Goal: Task Accomplishment & Management: Manage account settings

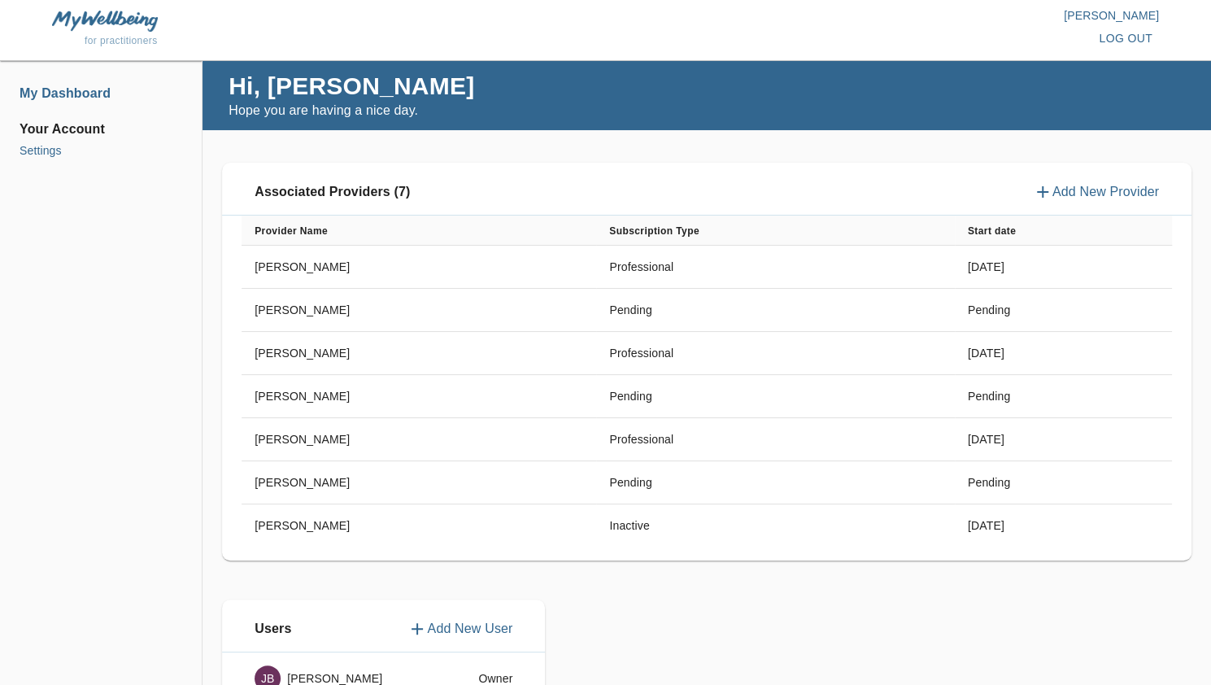
click at [52, 147] on li "Settings" at bounding box center [101, 150] width 163 height 17
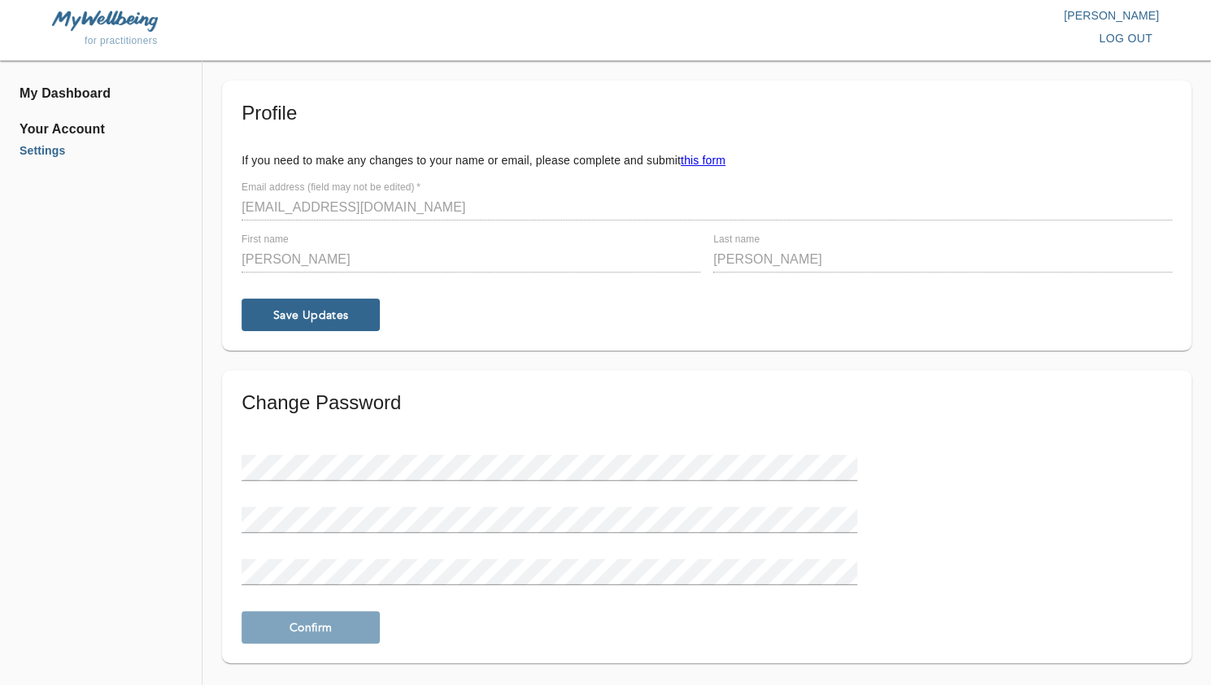
click at [52, 147] on li "Settings" at bounding box center [101, 150] width 163 height 17
click at [76, 133] on span "Your Account" at bounding box center [101, 130] width 163 height 20
click at [65, 92] on li "My Dashboard" at bounding box center [101, 94] width 163 height 20
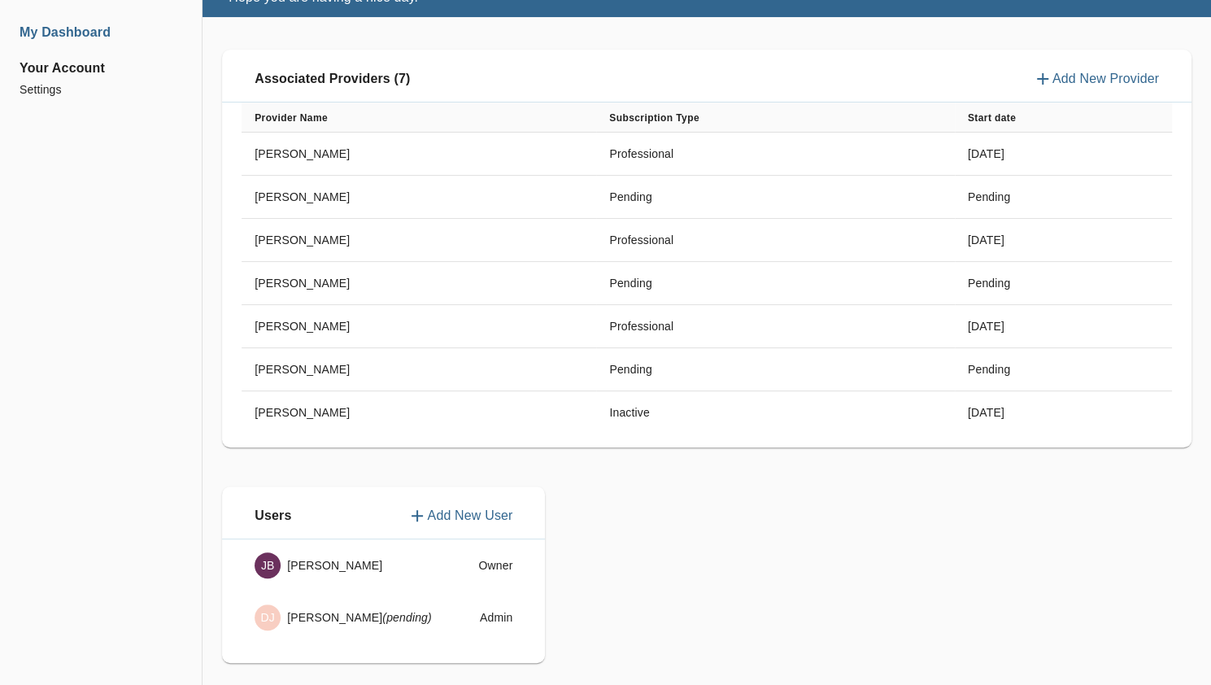
scroll to position [112, 0]
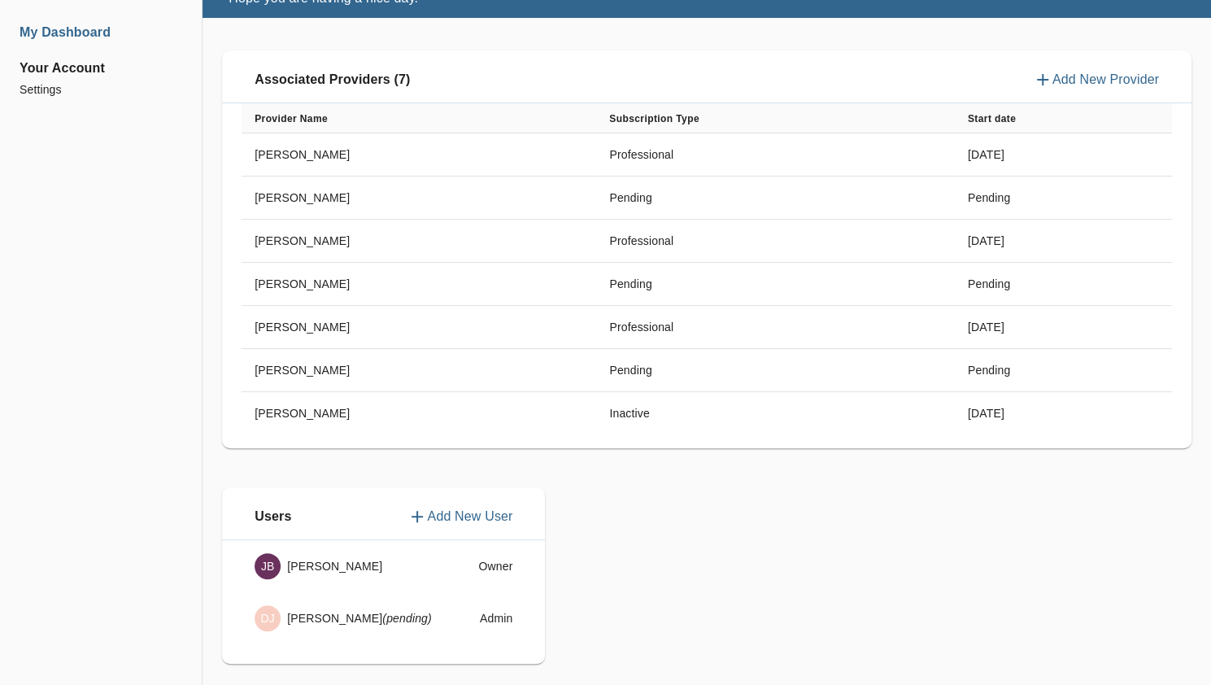
click at [1054, 74] on p "Add New Provider" at bounding box center [1105, 80] width 106 height 20
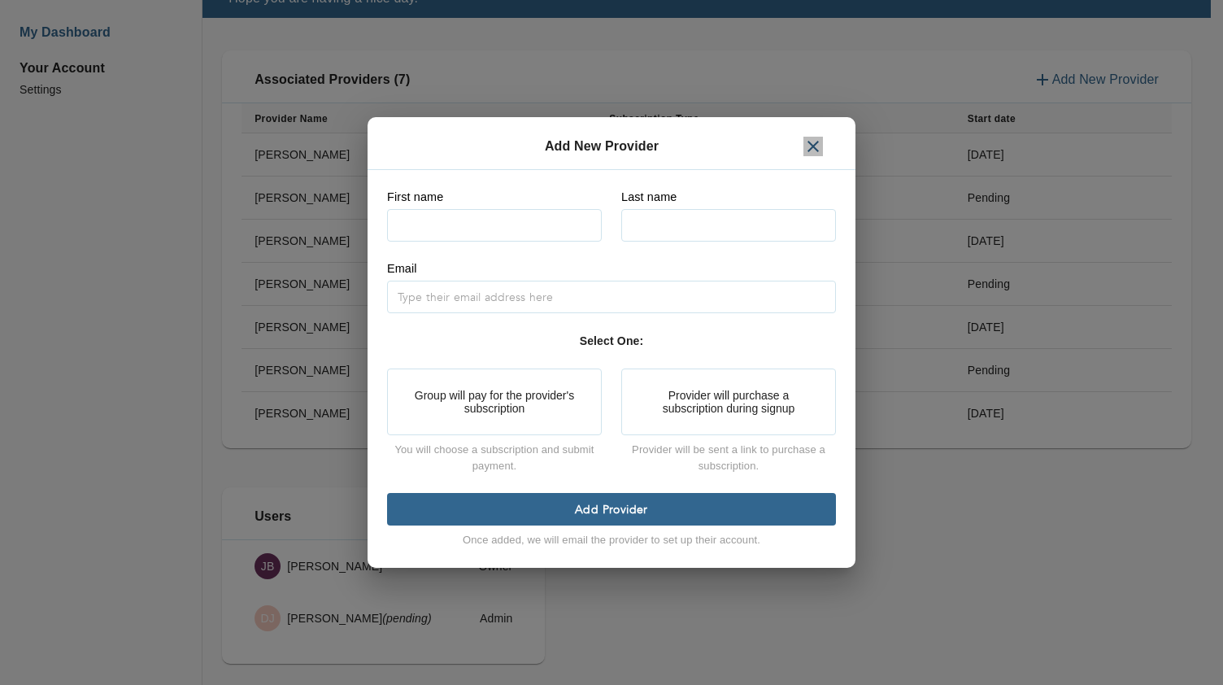
click at [815, 146] on icon "button" at bounding box center [812, 146] width 11 height 11
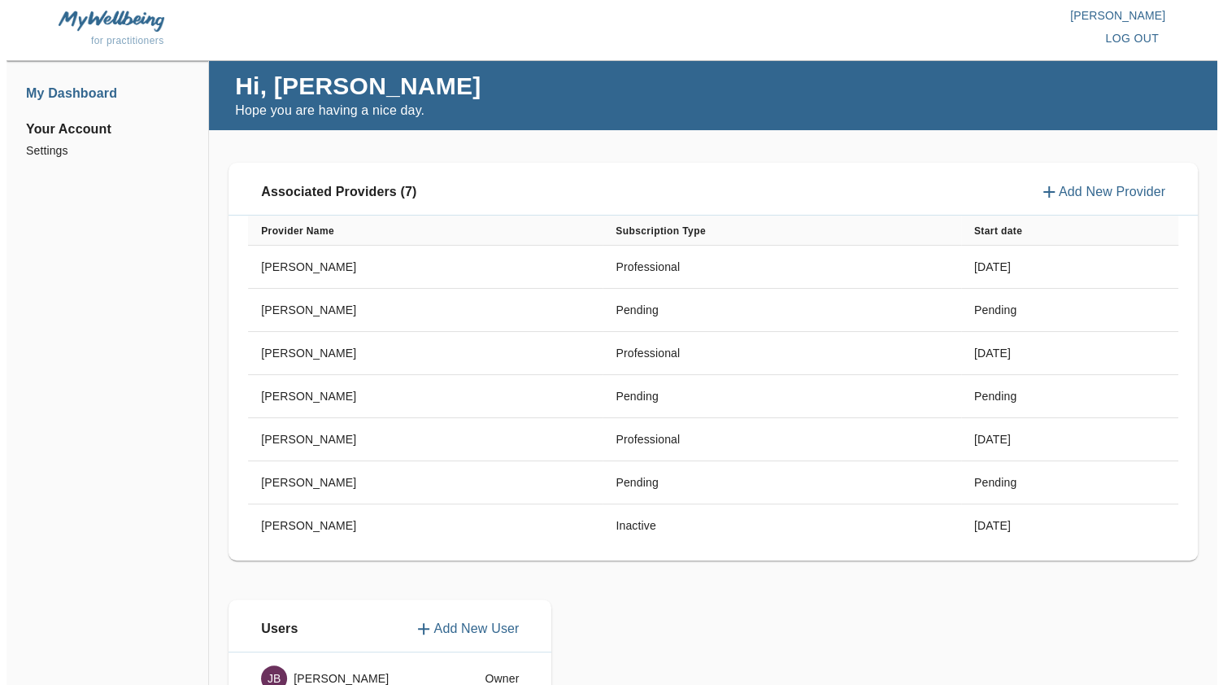
scroll to position [136, 0]
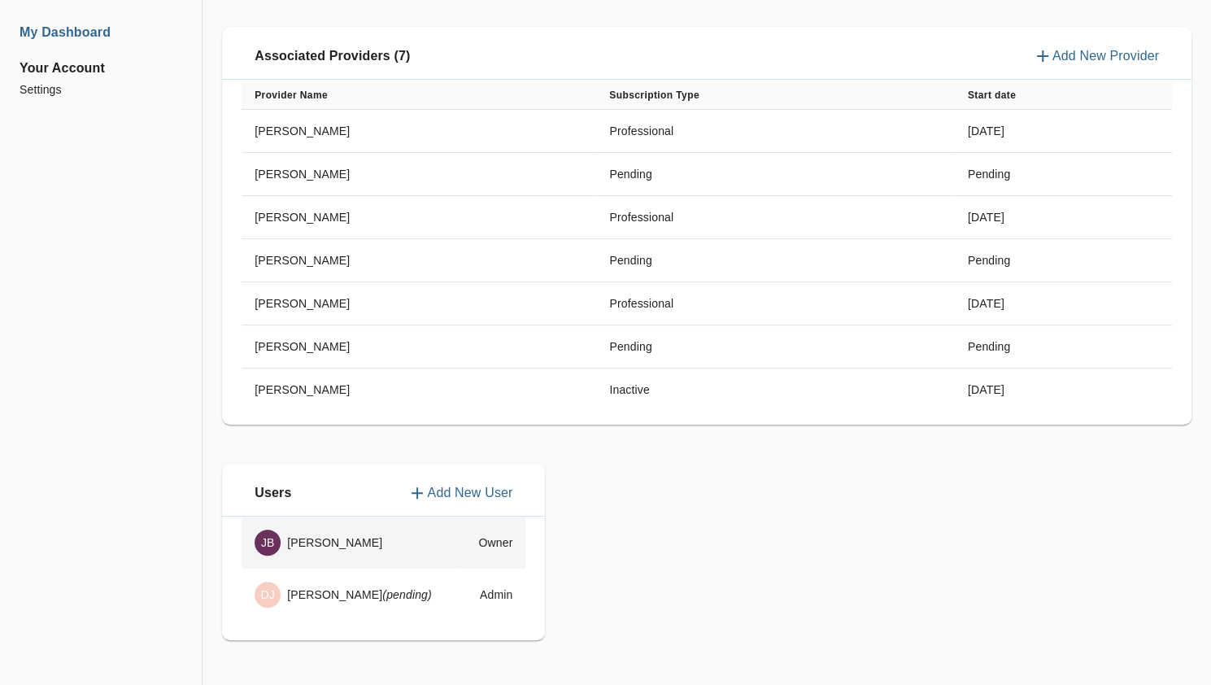
click at [333, 546] on div "[PERSON_NAME]" at bounding box center [350, 542] width 193 height 26
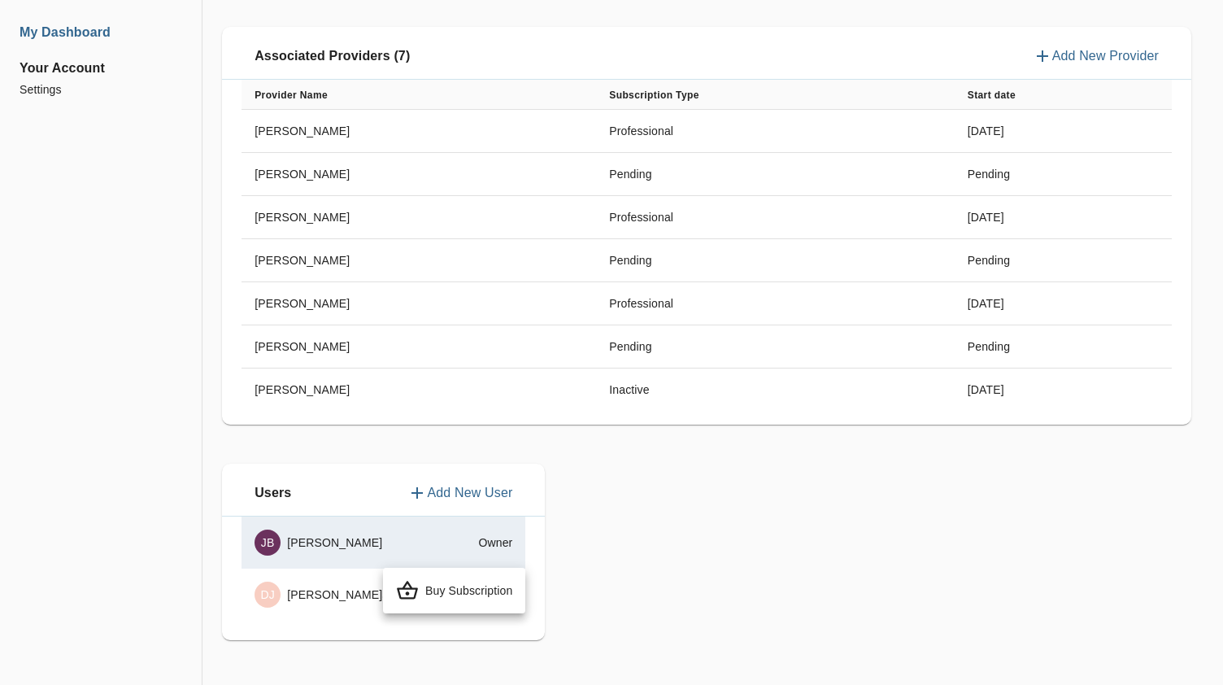
click at [477, 594] on p "Buy Subscription" at bounding box center [468, 590] width 87 height 16
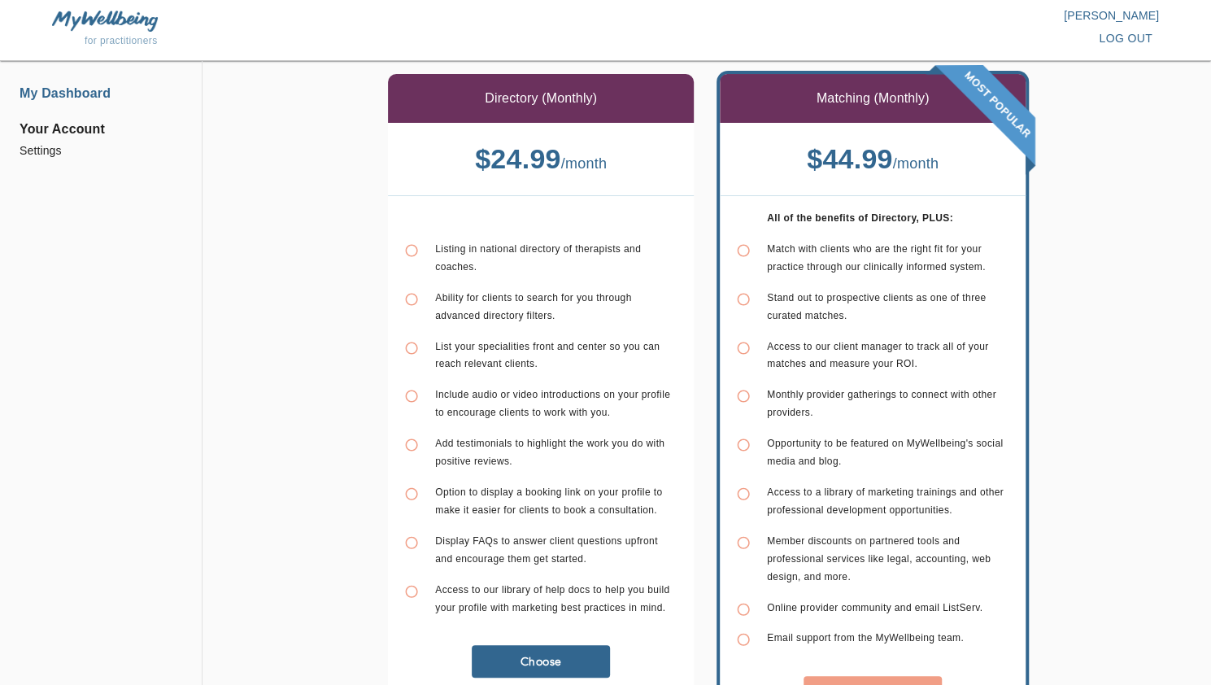
click at [85, 102] on li "My Dashboard" at bounding box center [101, 94] width 163 height 20
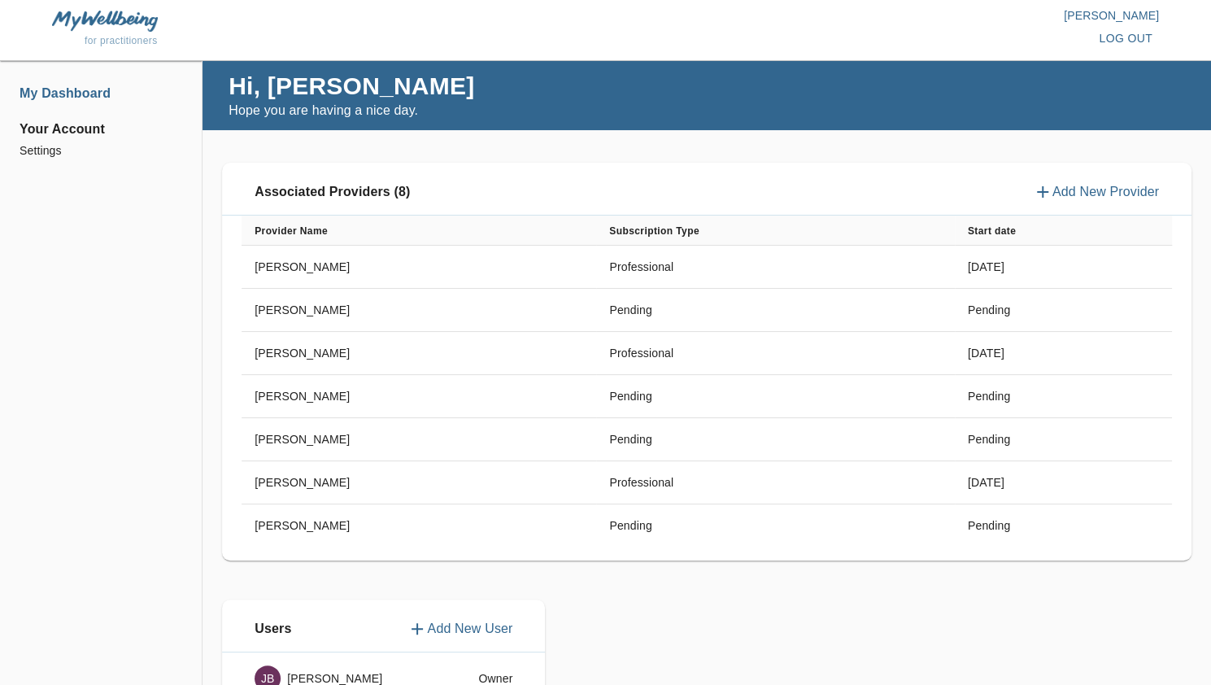
click at [1138, 37] on span "log out" at bounding box center [1125, 38] width 54 height 20
